Goal: Answer question/provide support

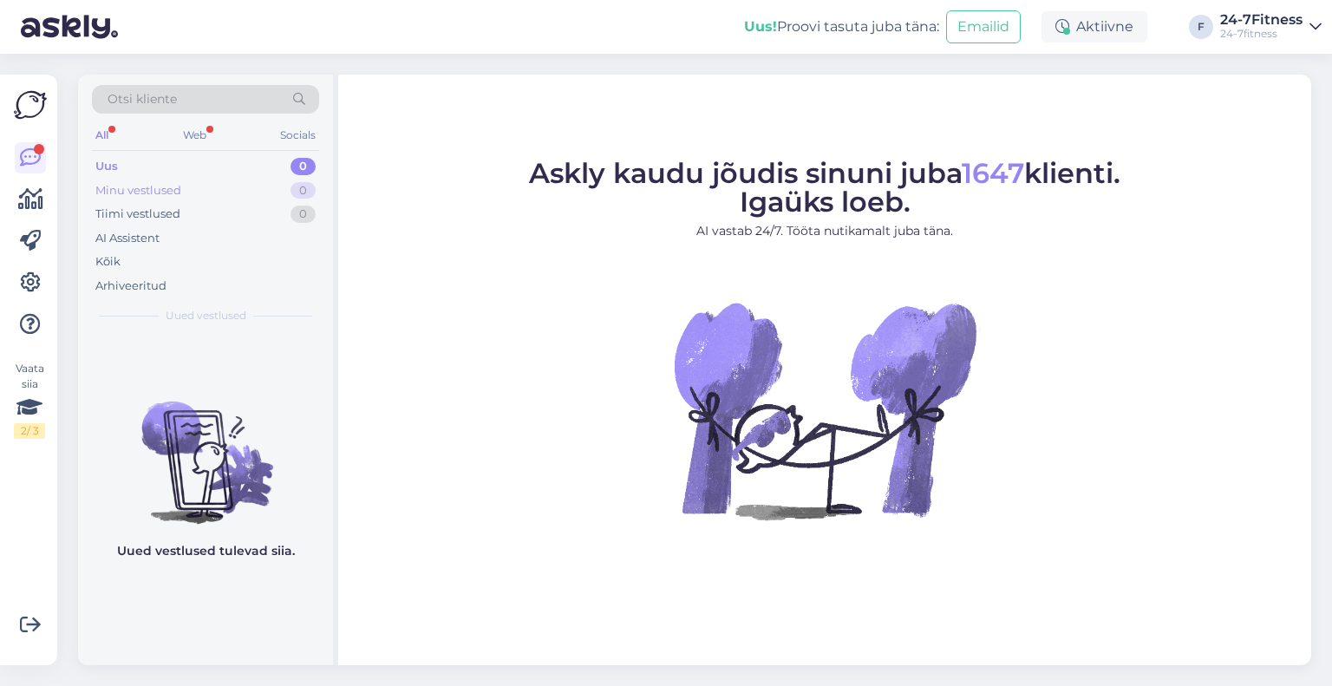
click at [130, 186] on div "Minu vestlused" at bounding box center [138, 190] width 86 height 17
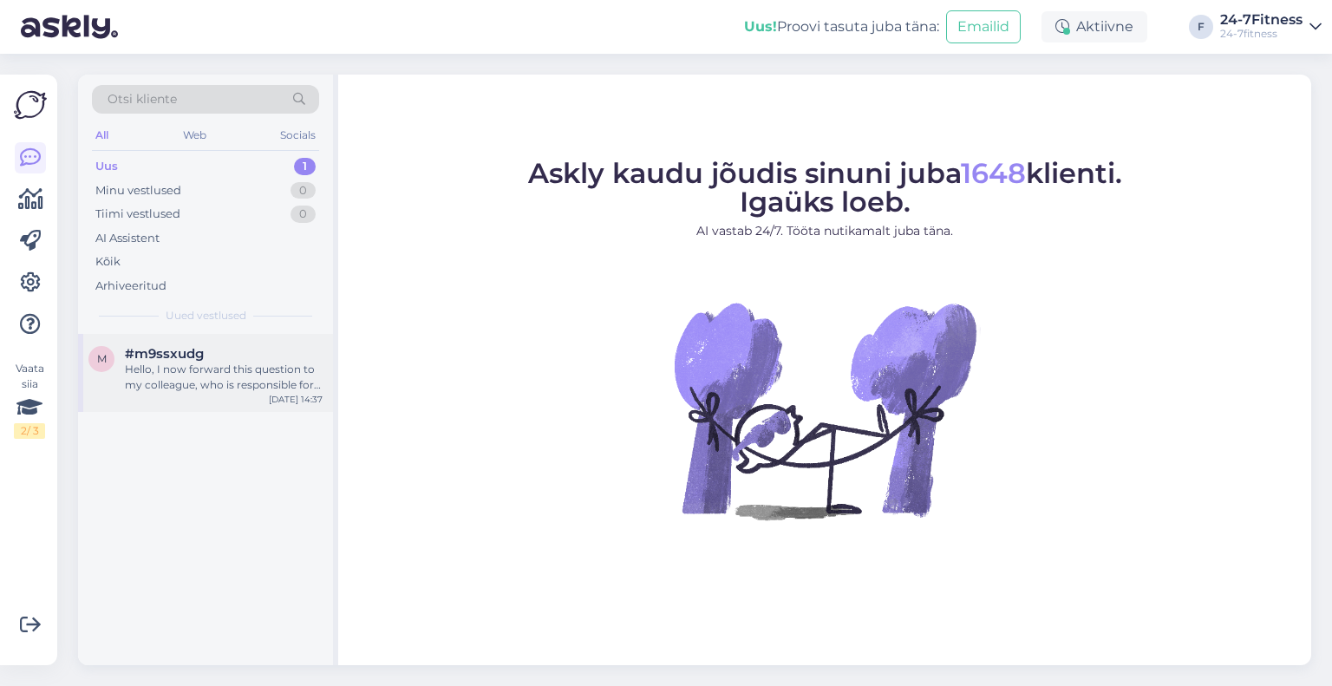
click at [232, 386] on div "Hello, I now forward this question to my colleague, who is responsible for this…" at bounding box center [224, 377] width 198 height 31
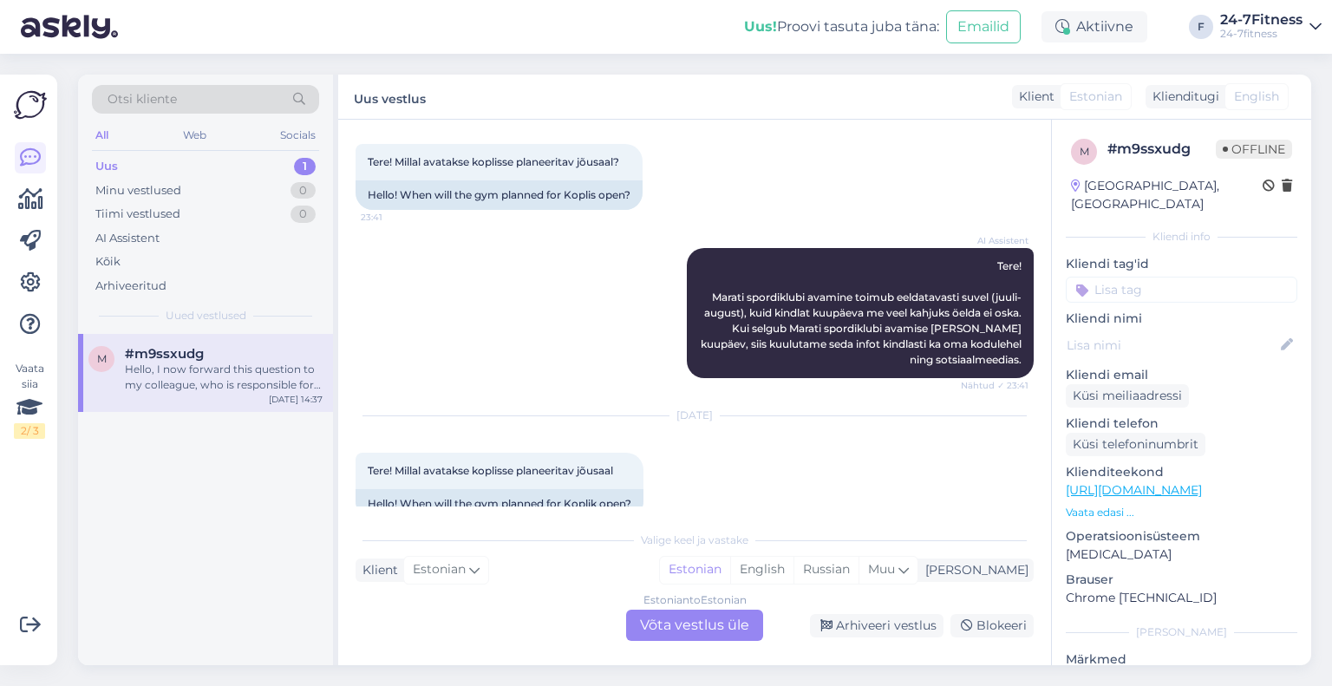
scroll to position [1356, 0]
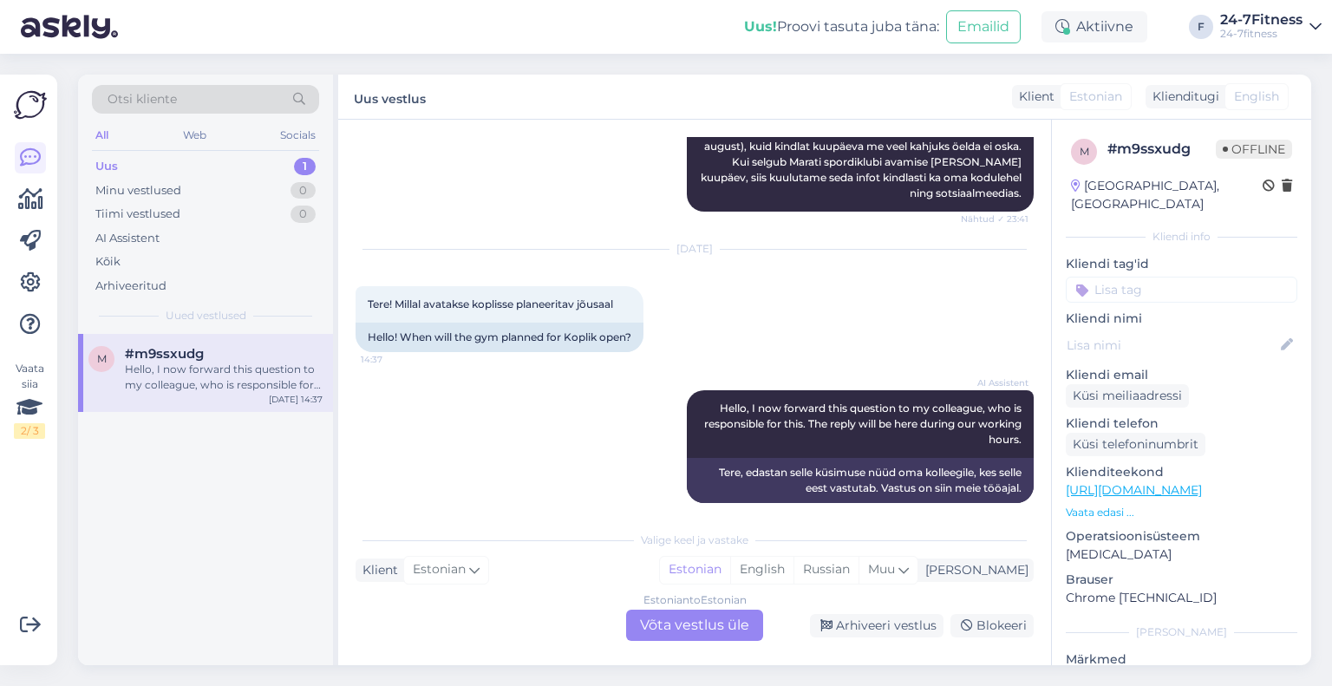
click at [673, 631] on div "Estonian to Estonian Võta vestlus üle" at bounding box center [694, 624] width 137 height 31
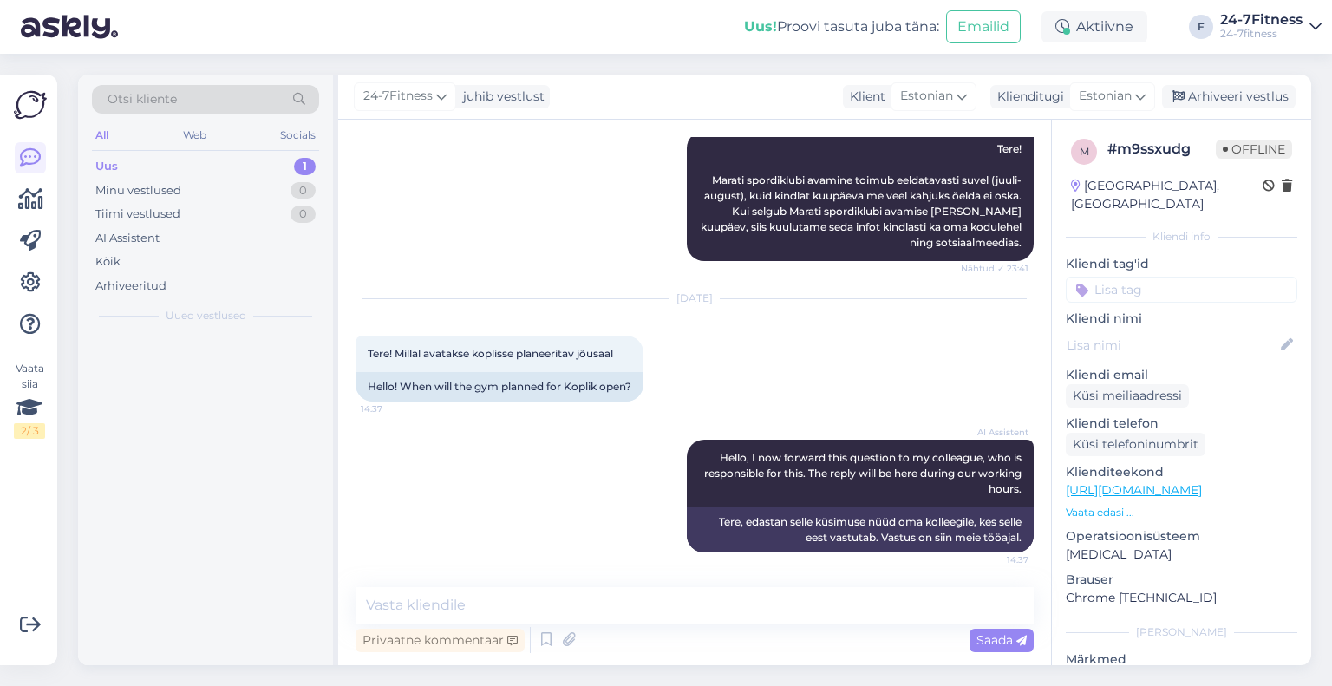
scroll to position [1290, 0]
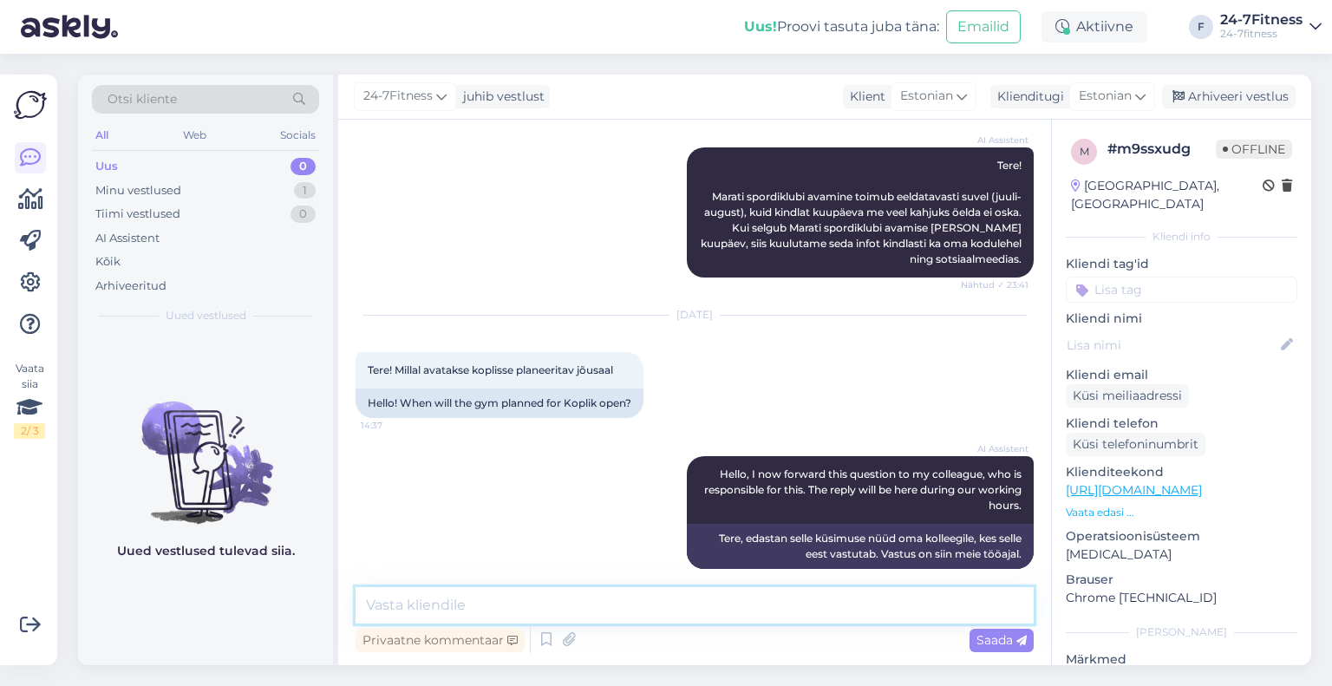
paste textarea "Tere! Täname Teid kirja eest! Marati 24-7fitness Spordiklubi avamine on planeer…"
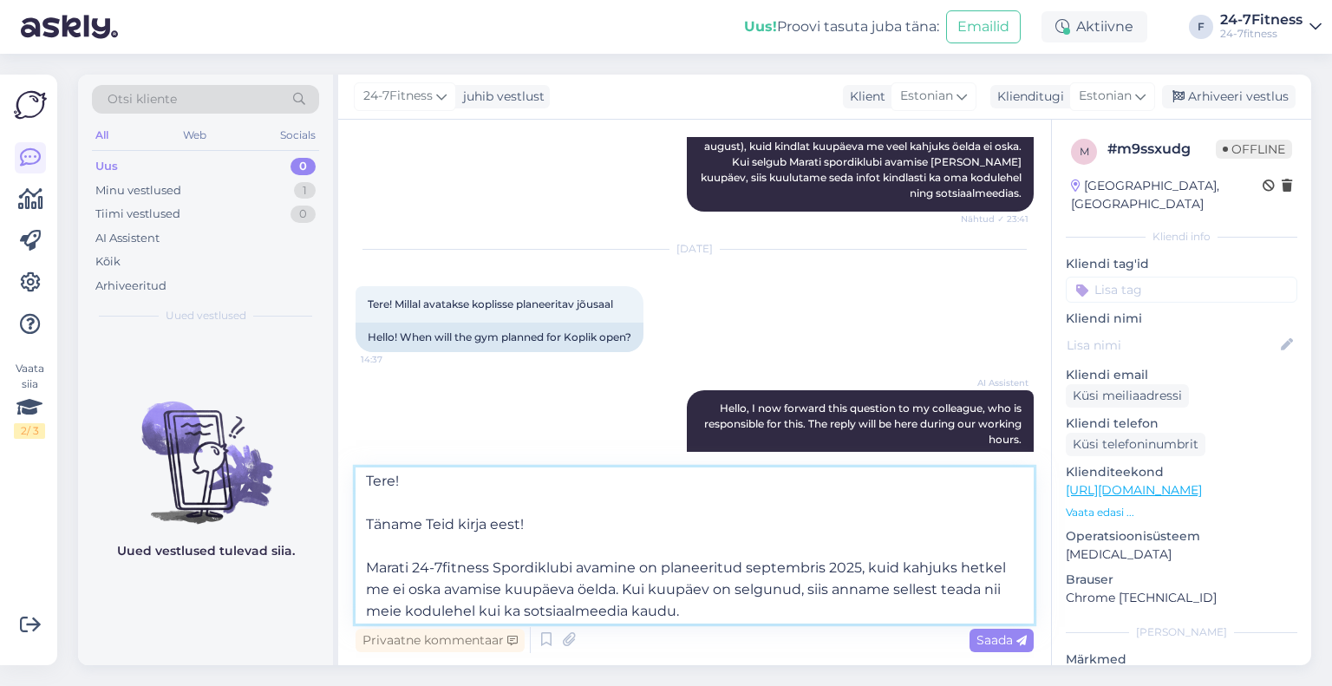
scroll to position [0, 0]
drag, startPoint x: 568, startPoint y: 523, endPoint x: 355, endPoint y: 526, distance: 213.3
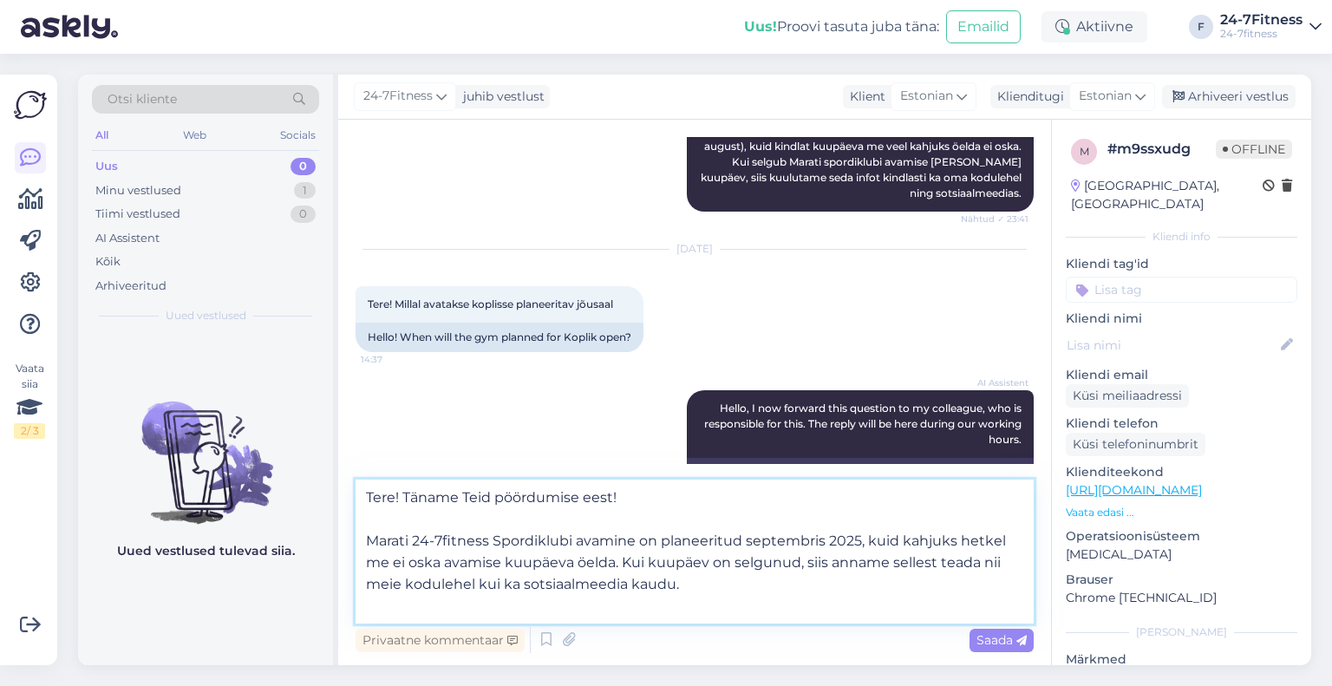
click at [369, 540] on textarea "Tere! Täname Teid pöördumise eest! Marati 24-7fitness Spordiklubi avamine on pl…" at bounding box center [694, 551] width 678 height 144
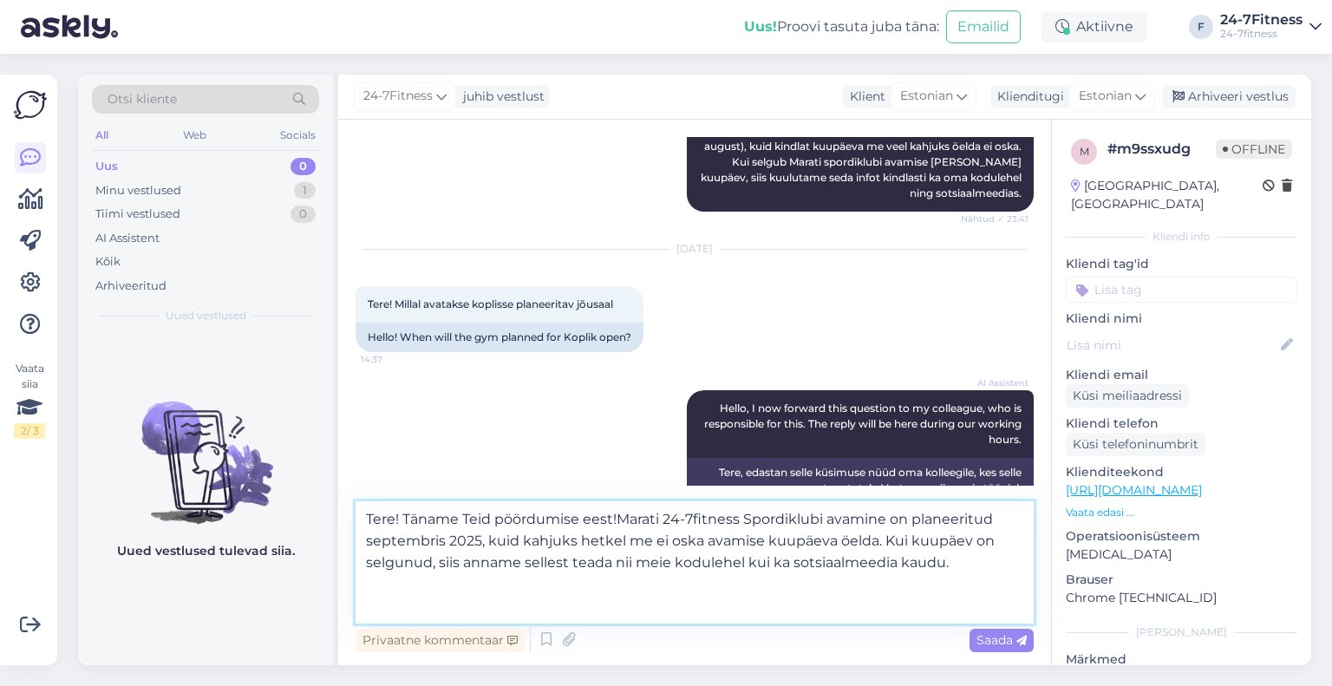
scroll to position [1355, 0]
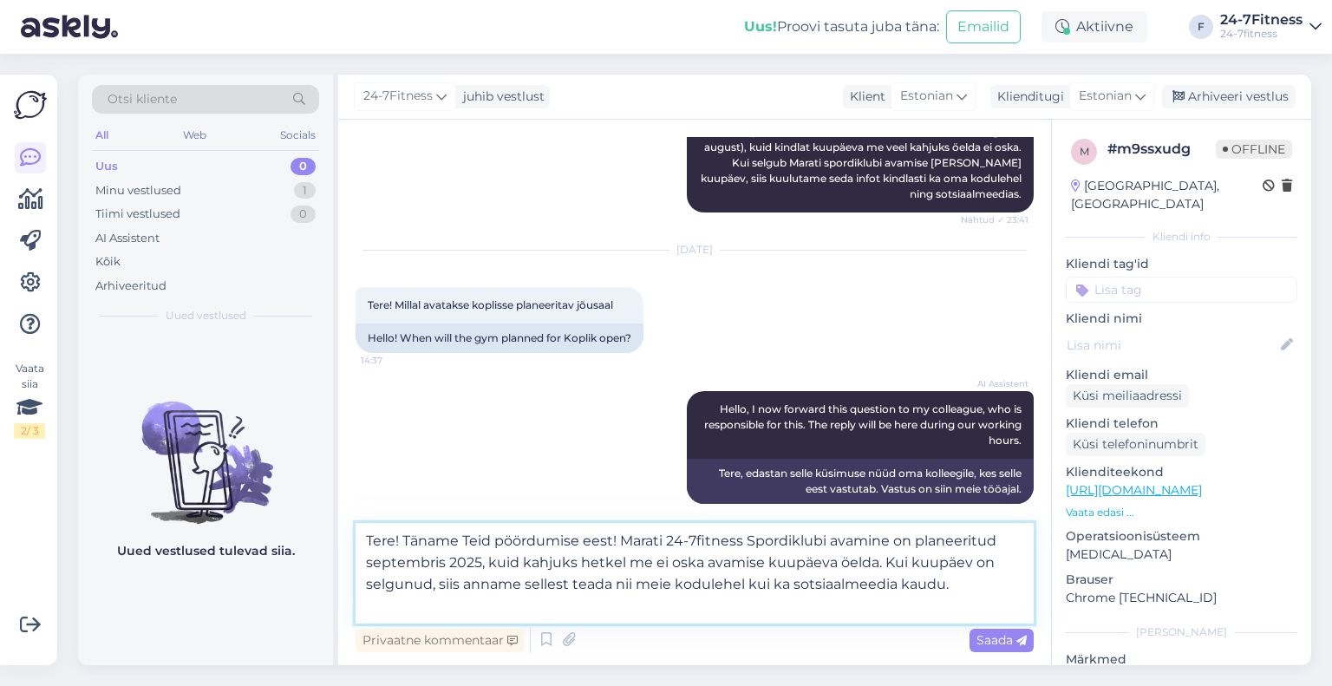
click at [839, 607] on textarea "Tere! Täname Teid pöördumise eest! Marati 24-7fitness Spordiklubi avamine on pl…" at bounding box center [694, 573] width 678 height 101
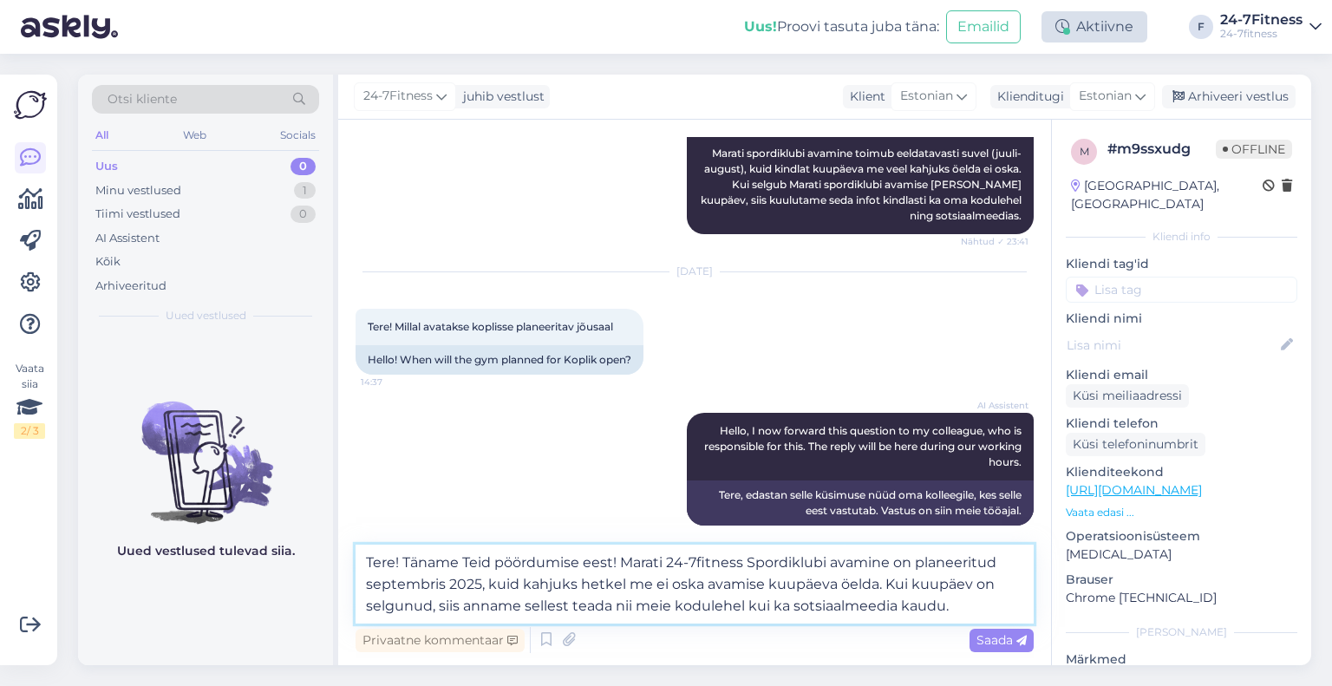
type textarea "Tere! Täname Teid pöördumise eest! Marati 24-7fitness Spordiklubi avamine on pl…"
click at [959, 609] on textarea "Tere! Täname Teid pöördumise eest! Marati 24-7fitness Spordiklubi avamine on pl…" at bounding box center [694, 583] width 678 height 79
click at [996, 637] on span "Saada" at bounding box center [1001, 640] width 50 height 16
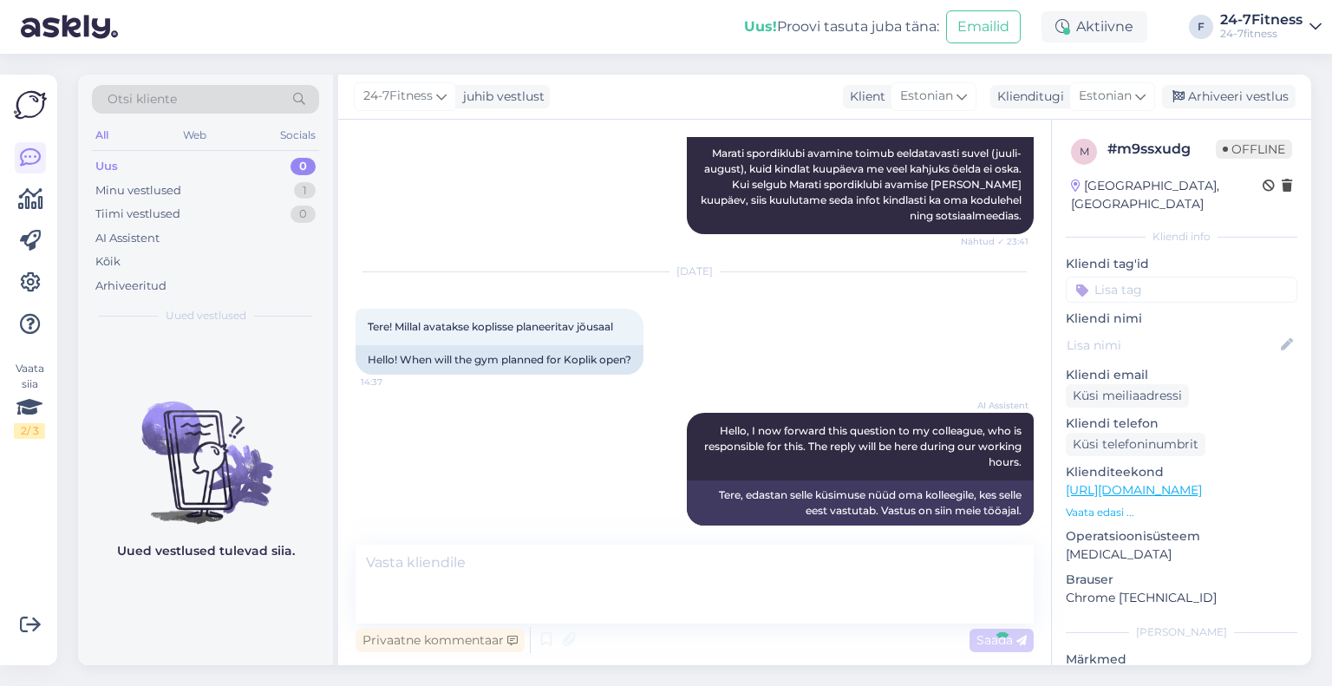
scroll to position [1427, 0]
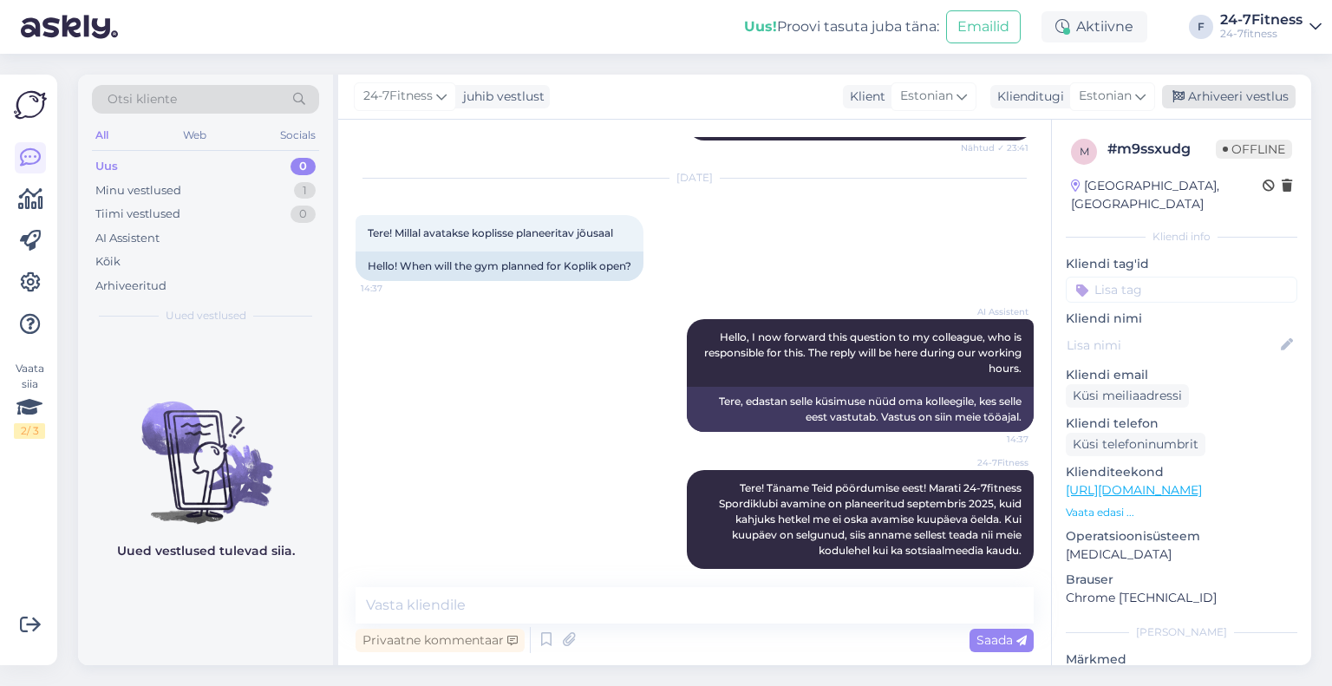
click at [1227, 93] on div "Arhiveeri vestlus" at bounding box center [1229, 96] width 134 height 23
